Goal: Information Seeking & Learning: Learn about a topic

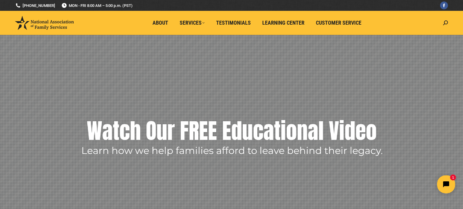
click at [63, 24] on img at bounding box center [44, 23] width 59 height 14
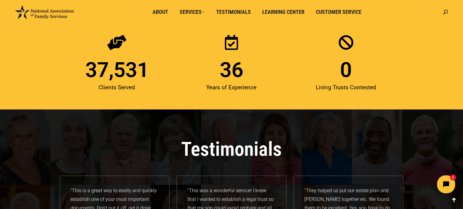
scroll to position [769, 0]
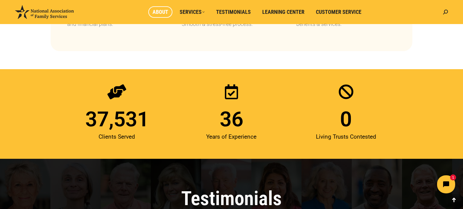
click at [165, 13] on span "About" at bounding box center [160, 12] width 16 height 7
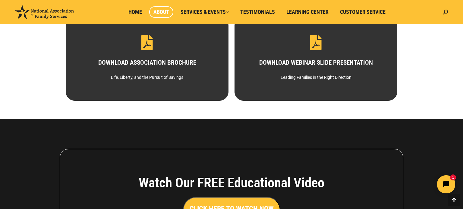
scroll to position [348, 0]
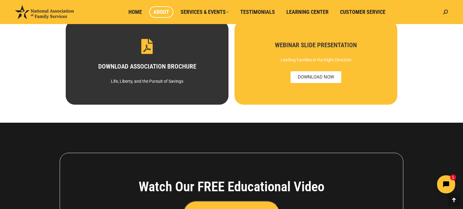
click at [313, 53] on div "WEBINAR SLIDE PRESENTATION Leading Families in the Right Direction DOWNLOAD NOW" at bounding box center [316, 62] width 142 height 41
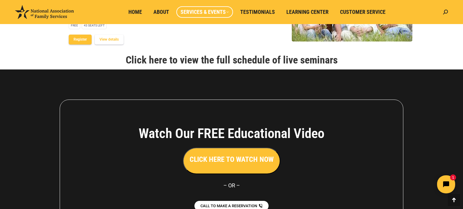
scroll to position [802, 0]
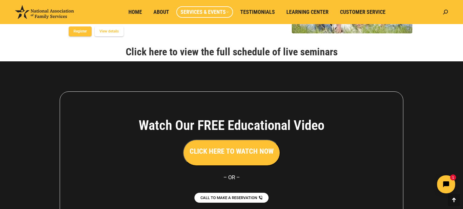
click at [205, 58] on link "Click here to view the full schedule of live seminars" at bounding box center [232, 52] width 212 height 12
